Goal: Information Seeking & Learning: Find specific fact

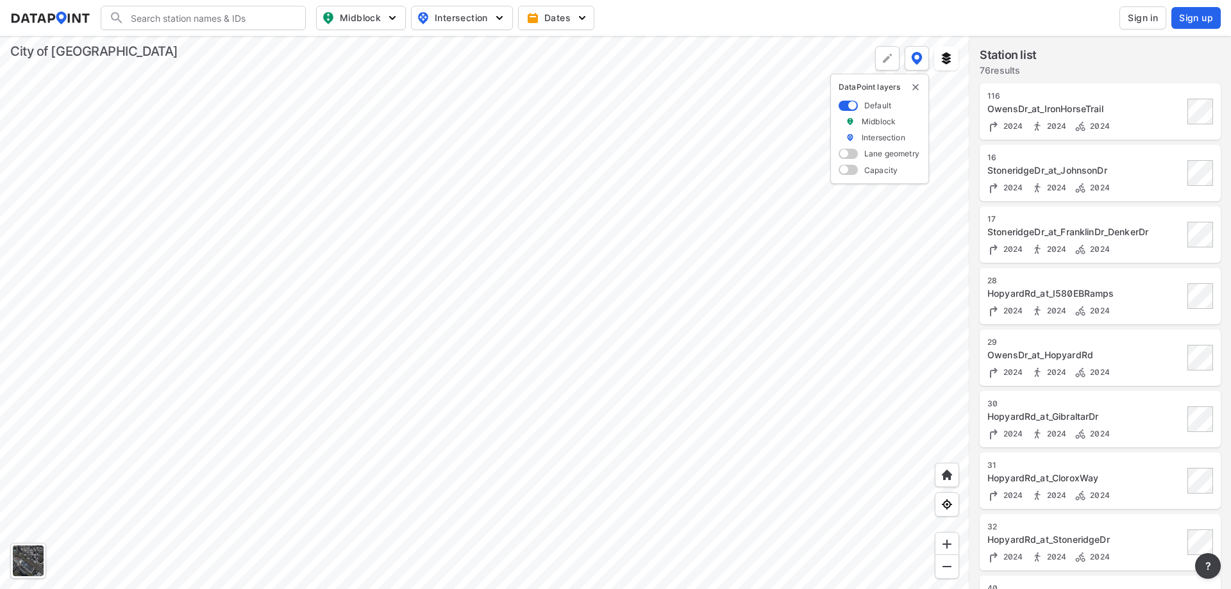
click at [430, 295] on div at bounding box center [485, 312] width 970 height 553
click at [629, 230] on div at bounding box center [485, 312] width 970 height 553
click at [539, 418] on div at bounding box center [485, 312] width 970 height 553
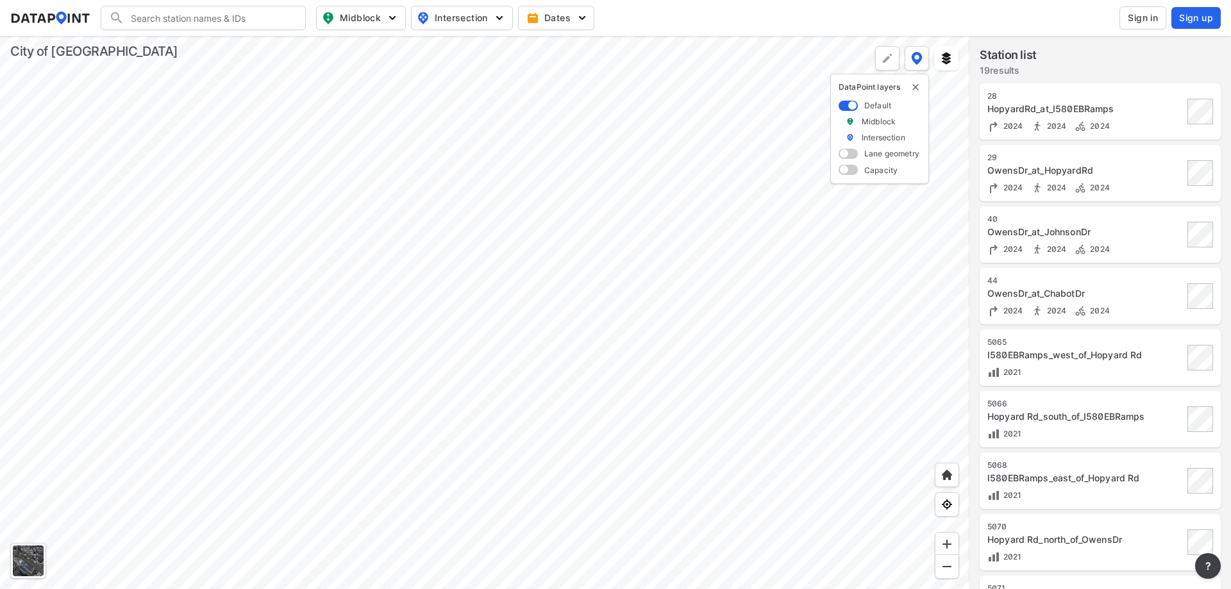
click at [475, 485] on div at bounding box center [485, 312] width 970 height 553
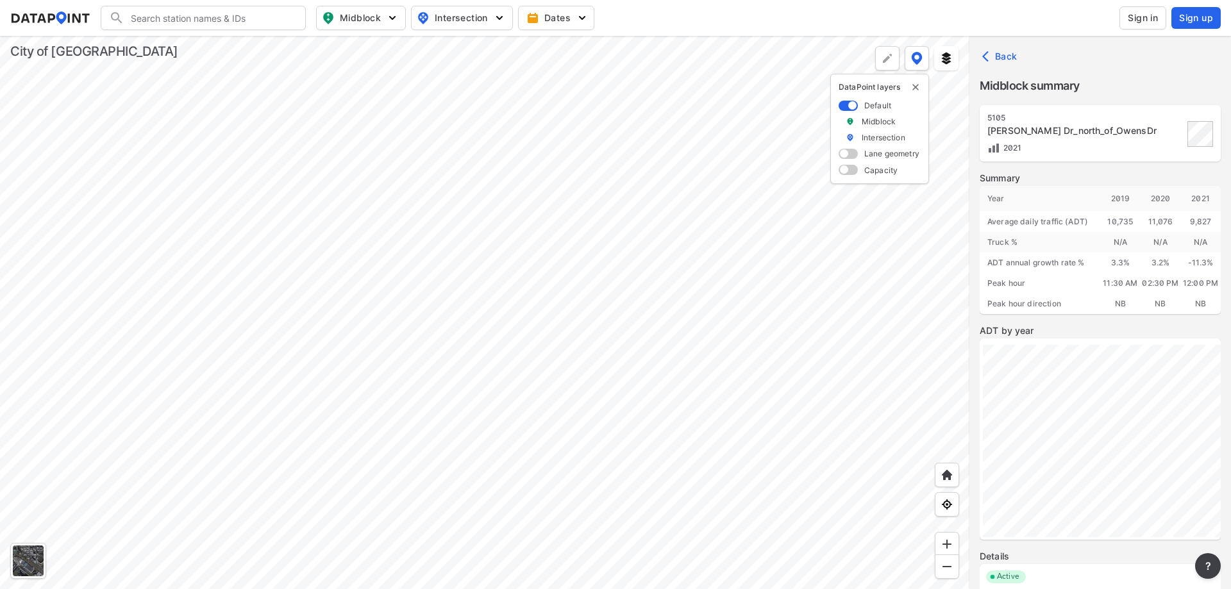
click at [507, 568] on div at bounding box center [485, 312] width 970 height 553
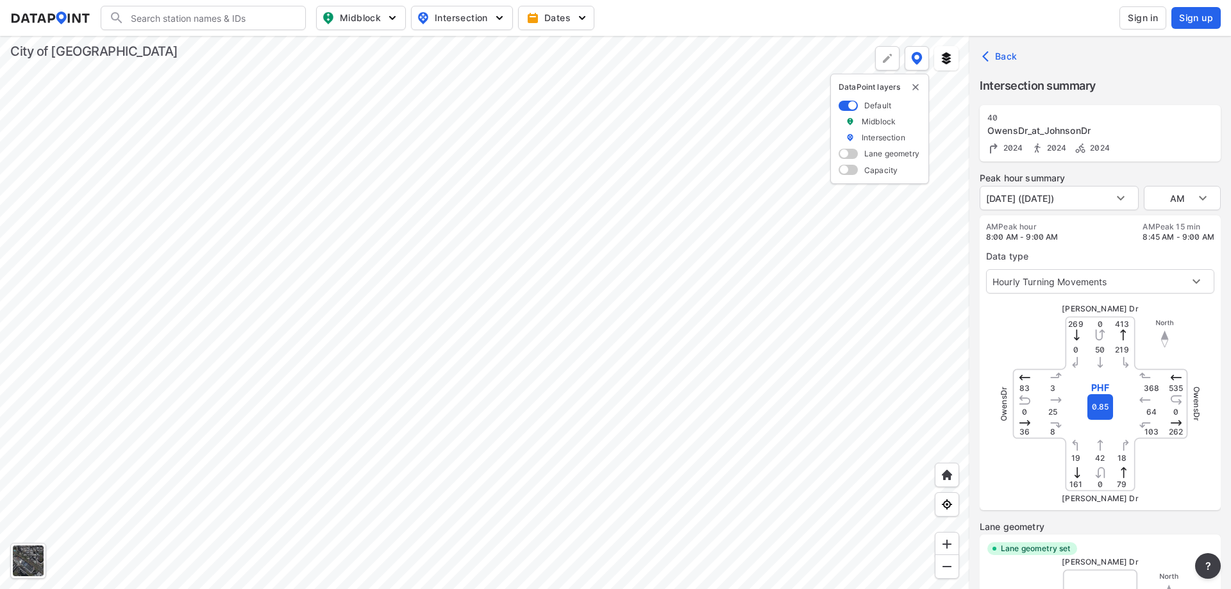
type input "3815"
click at [477, 486] on div at bounding box center [485, 312] width 970 height 553
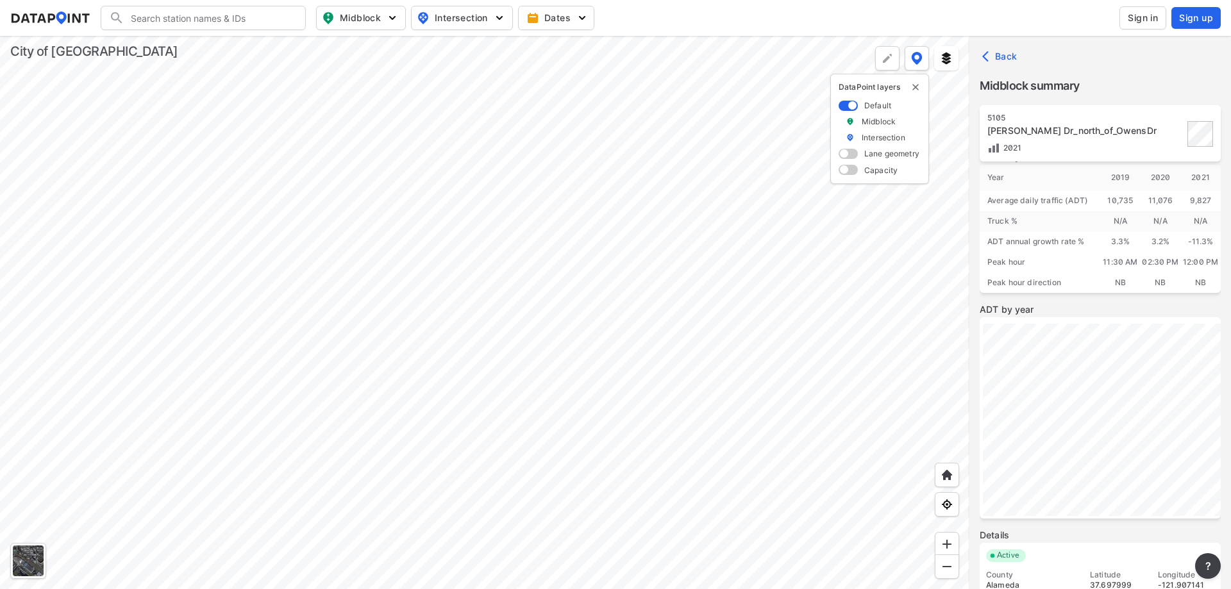
scroll to position [4, 0]
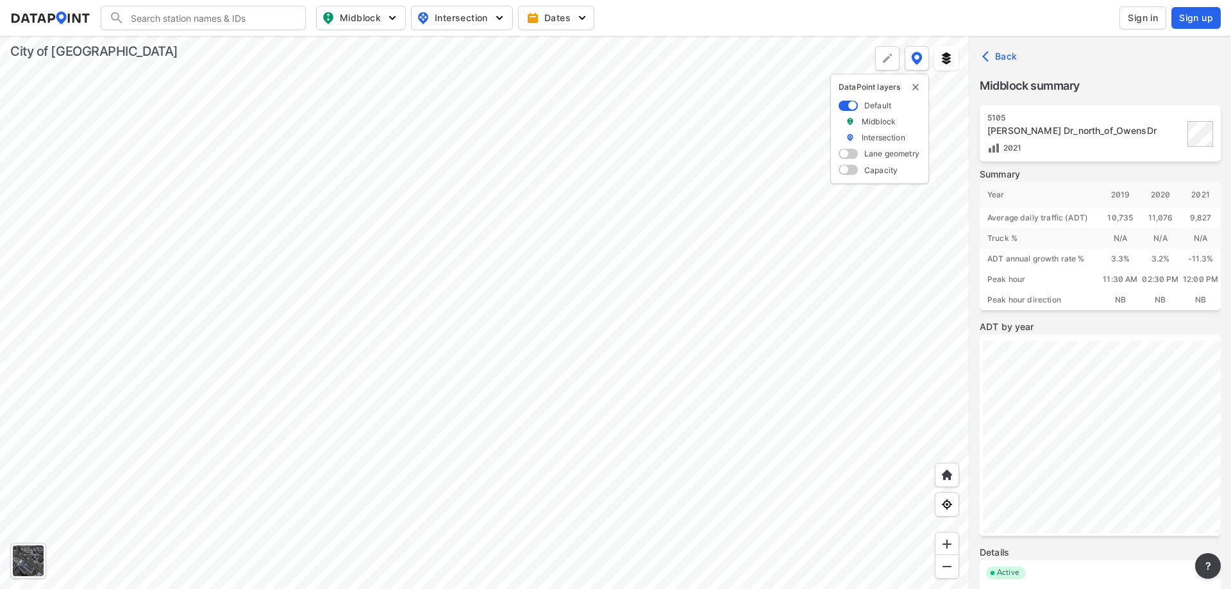
click at [576, 517] on div at bounding box center [485, 312] width 970 height 553
click at [503, 568] on div at bounding box center [485, 312] width 970 height 553
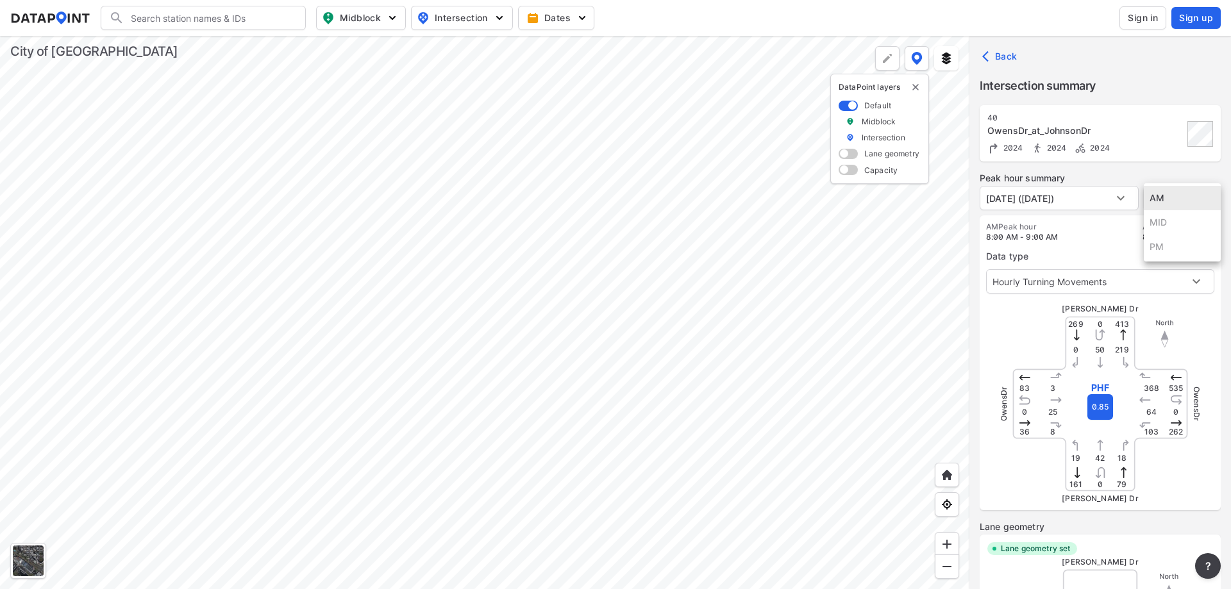
click at [1174, 198] on body "Search Please enter a search term. Midblock Intersection Dates Sign in Sign up …" at bounding box center [615, 294] width 1231 height 589
click at [1162, 248] on ul "AM MID PM" at bounding box center [1182, 222] width 77 height 78
click at [1029, 325] on div at bounding box center [615, 294] width 1231 height 589
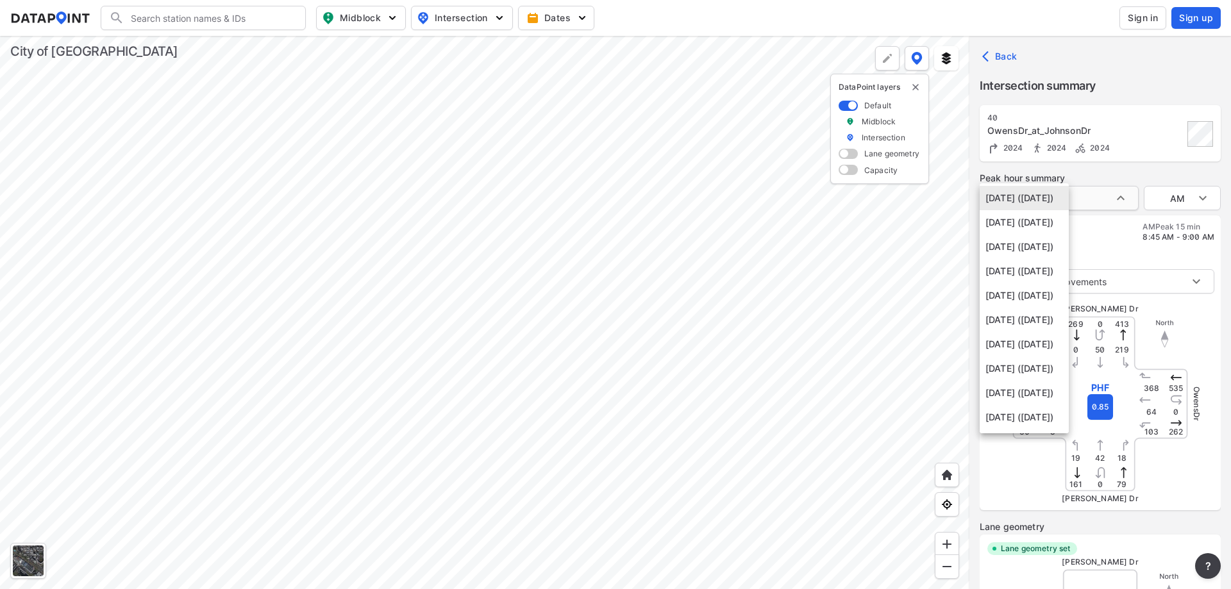
click at [1081, 202] on body "Search Please enter a search term. Midblock Intersection Dates Sign in Sign up …" at bounding box center [615, 294] width 1231 height 589
click at [1069, 226] on li "[DATE] ([DATE])" at bounding box center [1024, 222] width 89 height 24
type input "[DATE] ([DATE])"
type input "PM"
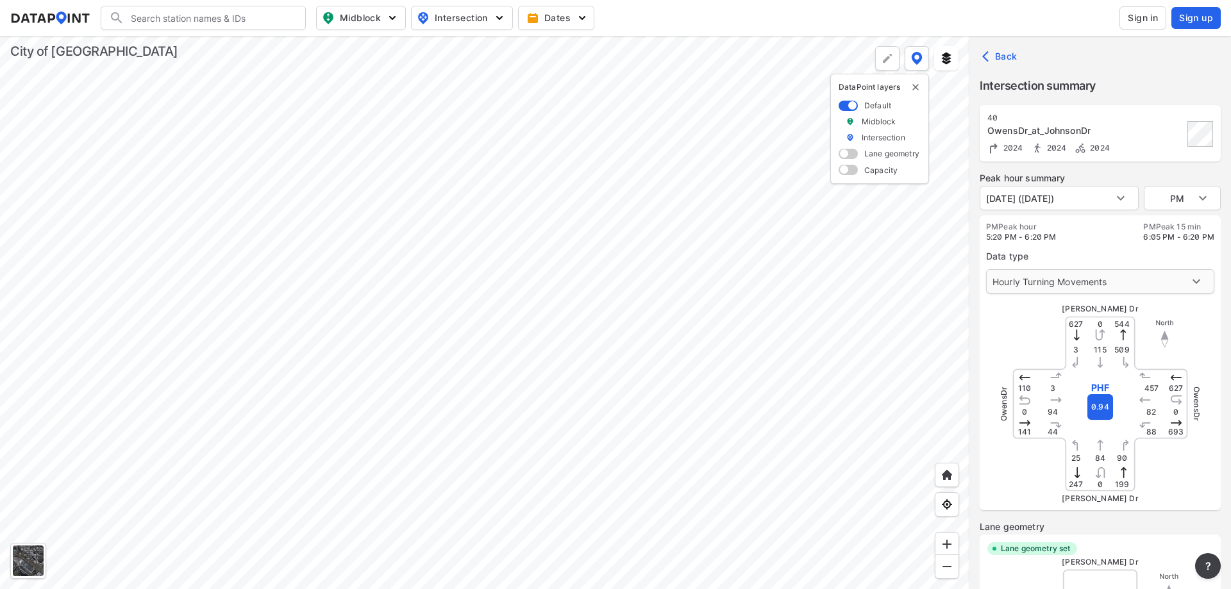
click at [1101, 283] on body "Search Please enter a search term. Midblock Intersection Dates Sign in Sign up …" at bounding box center [615, 294] width 1231 height 589
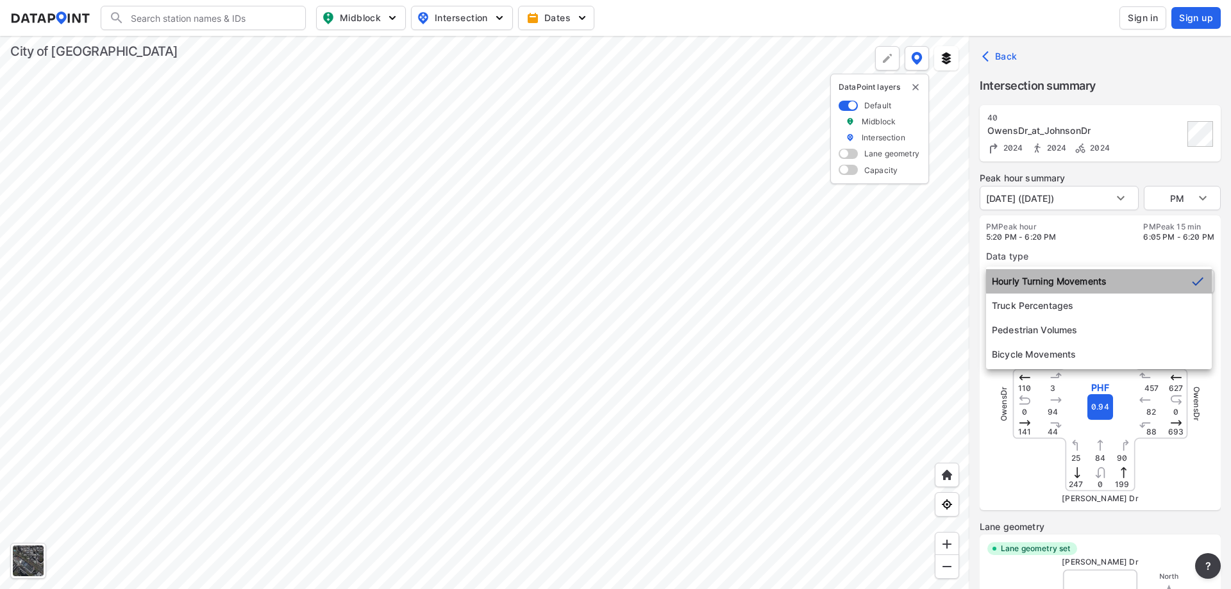
click at [1101, 283] on li "Hourly Turning Movements" at bounding box center [1099, 281] width 226 height 24
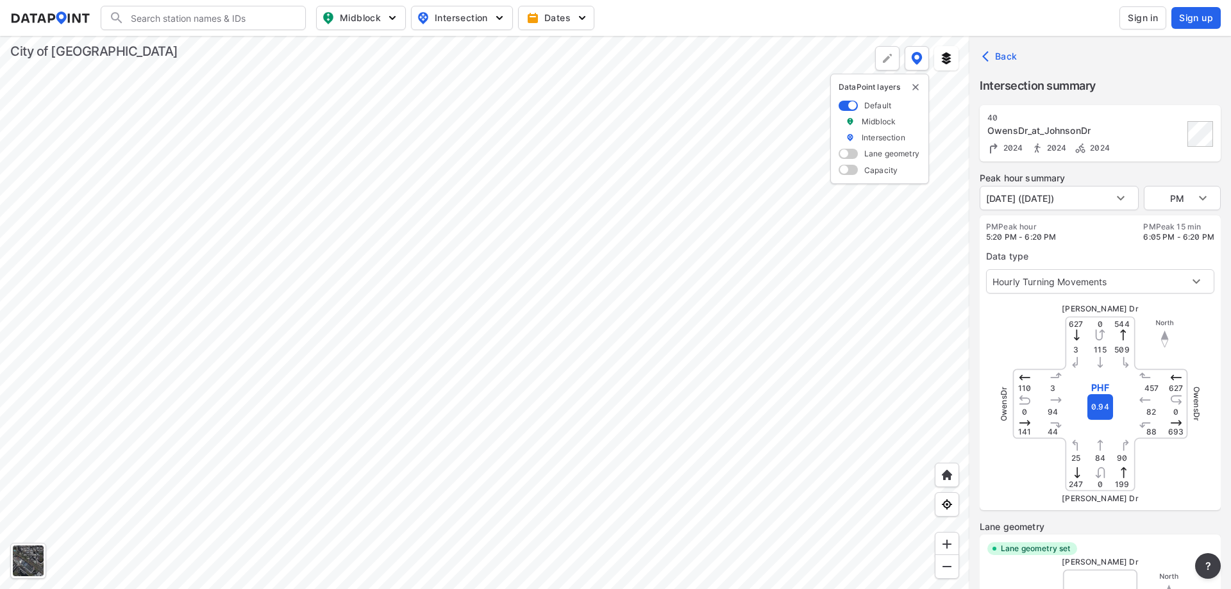
click at [1097, 247] on div "Data type Hourly Turning Movements 0" at bounding box center [1100, 267] width 228 height 51
